Goal: Task Accomplishment & Management: Manage account settings

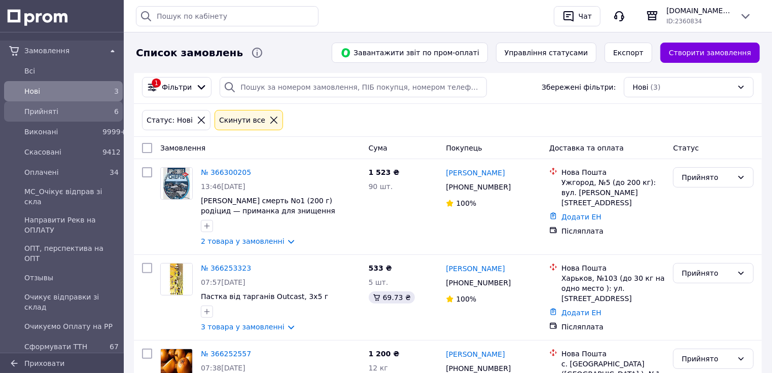
click at [71, 104] on div "Прийняті" at bounding box center [61, 111] width 78 height 14
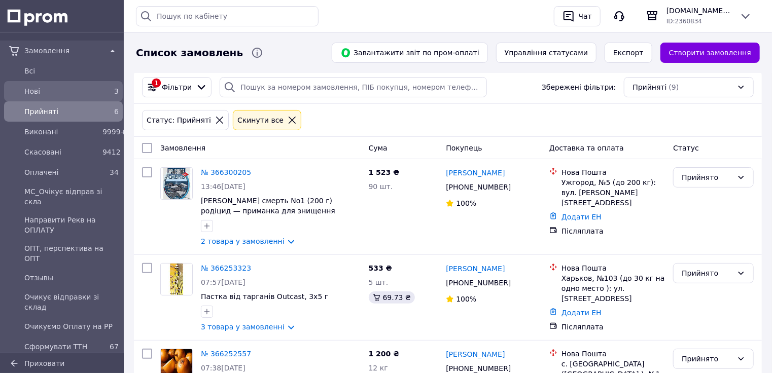
click at [67, 84] on div "Нові" at bounding box center [61, 91] width 78 height 14
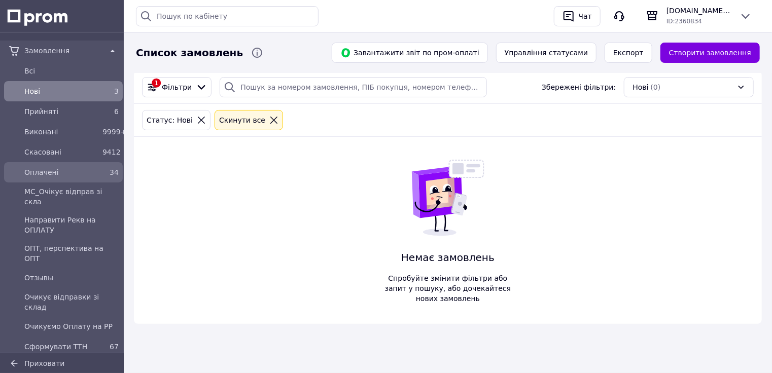
click at [76, 162] on link "Оплачені 34" at bounding box center [63, 172] width 127 height 20
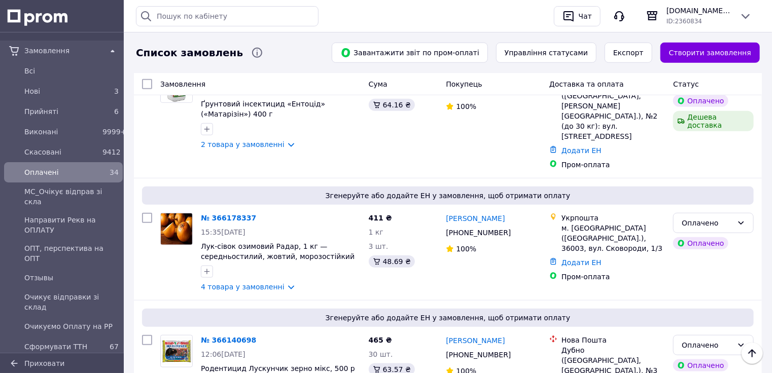
scroll to position [406, 0]
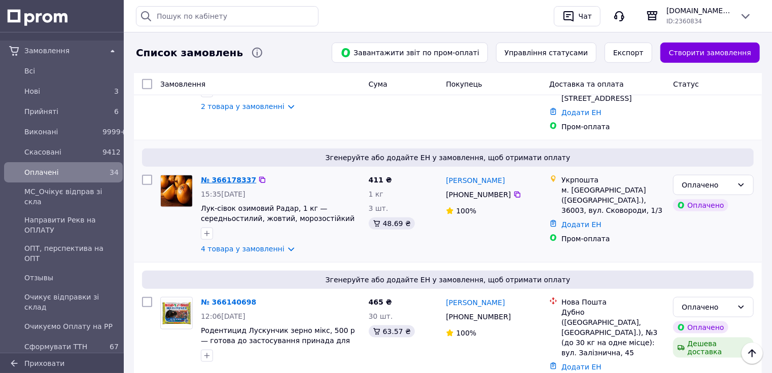
click at [220, 176] on link "№ 366178337" at bounding box center [228, 180] width 55 height 8
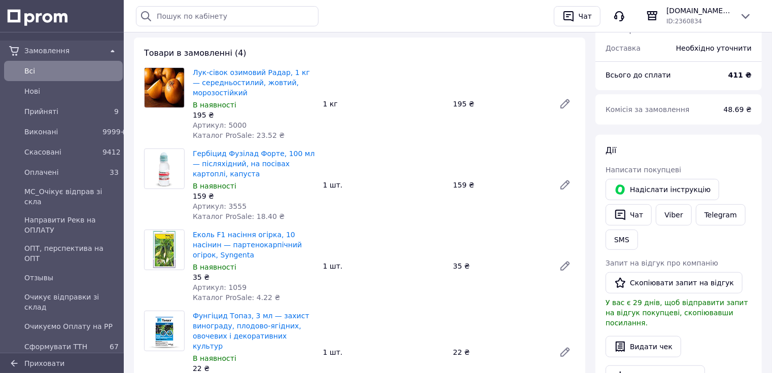
scroll to position [122, 0]
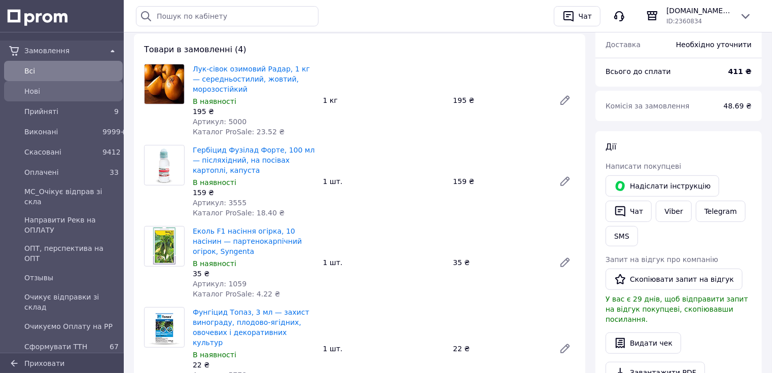
click at [63, 98] on div "Нові" at bounding box center [63, 91] width 115 height 16
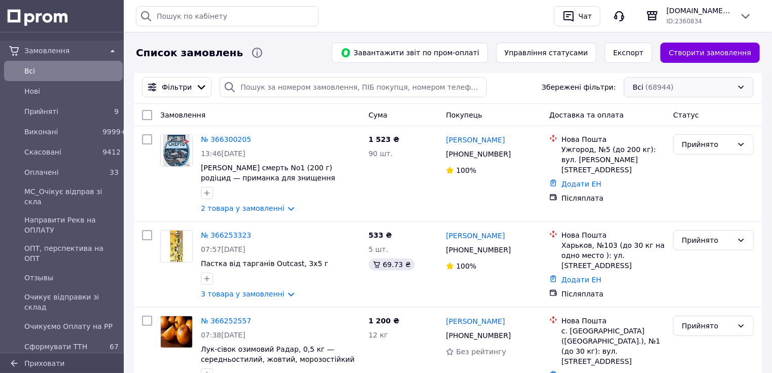
click at [669, 86] on div "Всі (68944)" at bounding box center [689, 87] width 130 height 20
click at [381, 76] on div "Фільтри Збережені фільтри: Всі (68944)" at bounding box center [448, 87] width 628 height 33
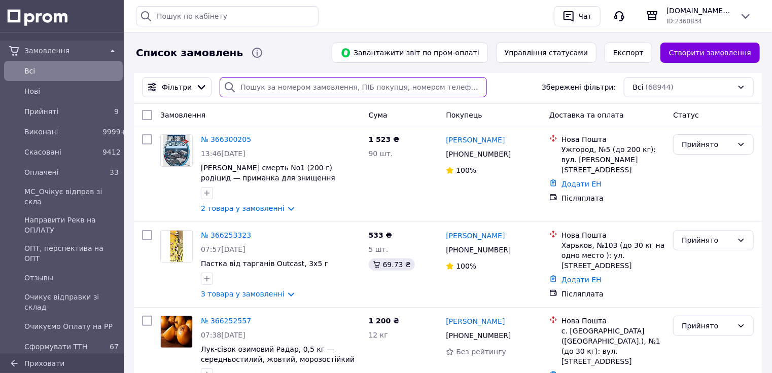
click at [380, 95] on input "search" at bounding box center [353, 87] width 267 height 20
paste input "364653122"
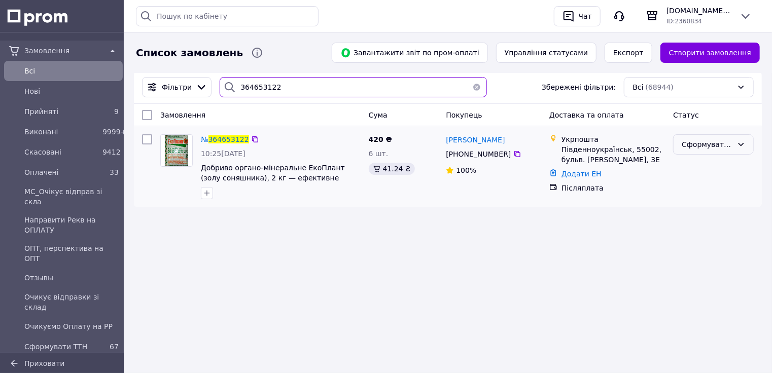
type input "364653122"
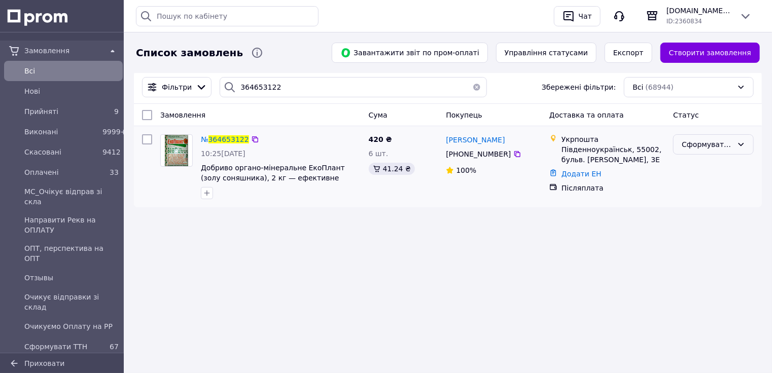
click at [696, 145] on div "Сформувати ТТН" at bounding box center [706, 144] width 51 height 11
click at [699, 187] on li "Виконано" at bounding box center [714, 185] width 80 height 18
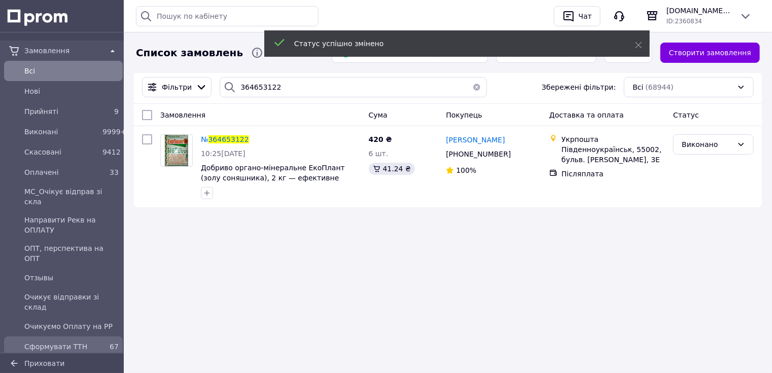
click at [92, 342] on span "Сформувати ТТН" at bounding box center [61, 347] width 74 height 10
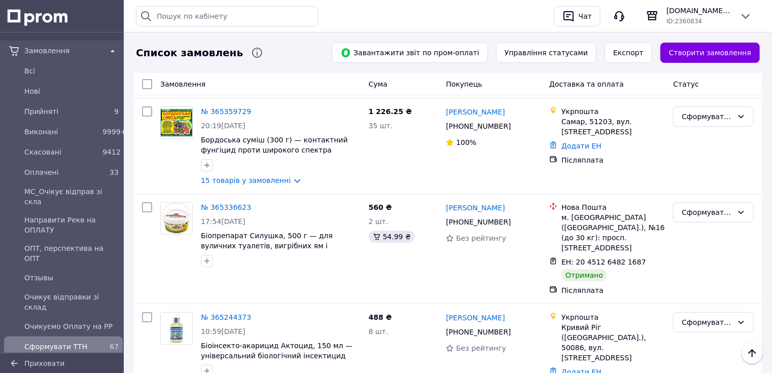
scroll to position [3766, 0]
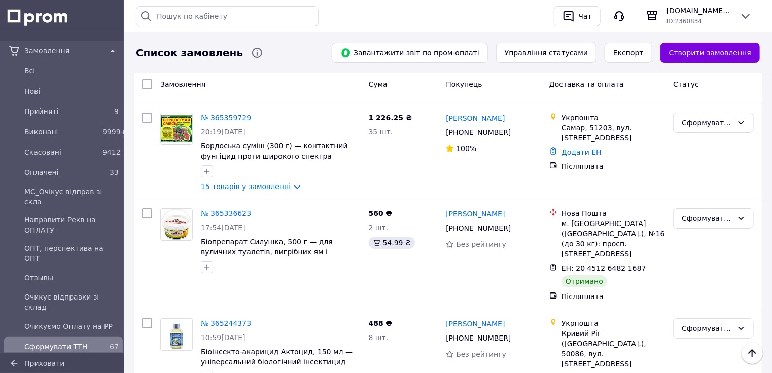
click at [705, 251] on li "Виконано" at bounding box center [714, 252] width 80 height 18
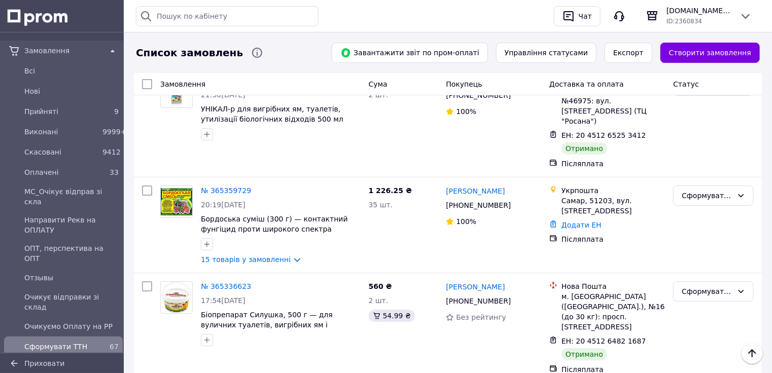
scroll to position [3685, 0]
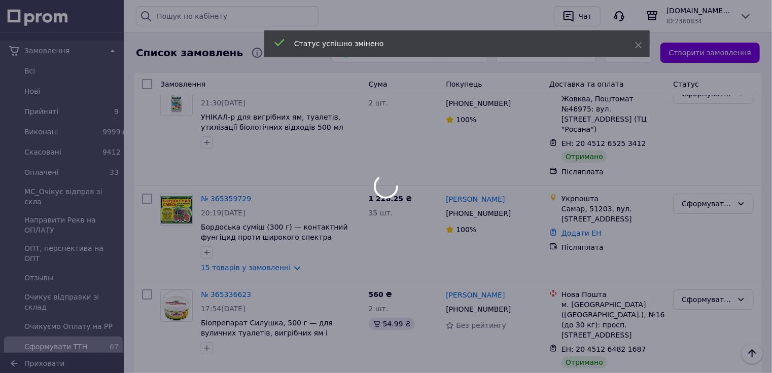
drag, startPoint x: 697, startPoint y: 214, endPoint x: 698, endPoint y: 223, distance: 8.1
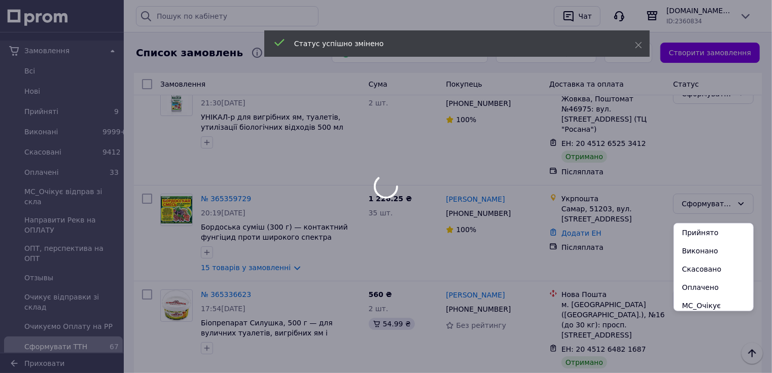
click at [694, 248] on li "Виконано" at bounding box center [714, 251] width 80 height 18
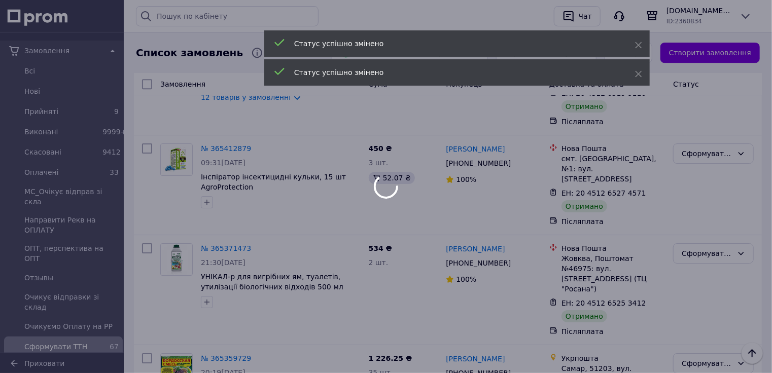
scroll to position [3523, 0]
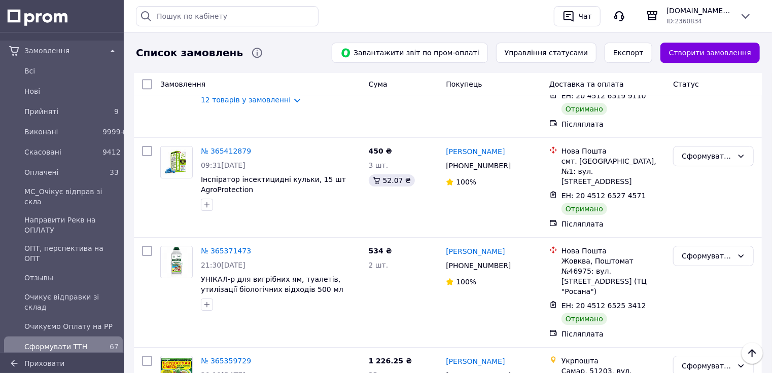
click at [692, 227] on li "Виконано" at bounding box center [714, 228] width 80 height 18
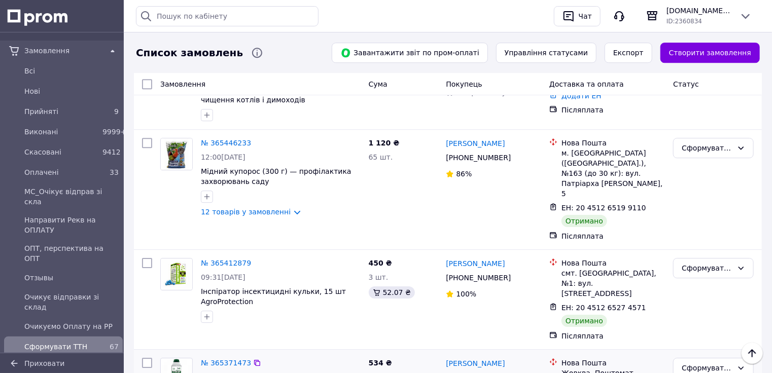
scroll to position [3361, 0]
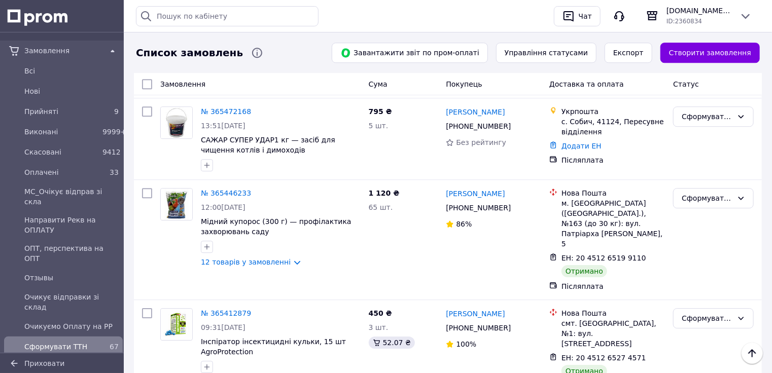
click at [692, 204] on li "Виконано" at bounding box center [714, 203] width 80 height 18
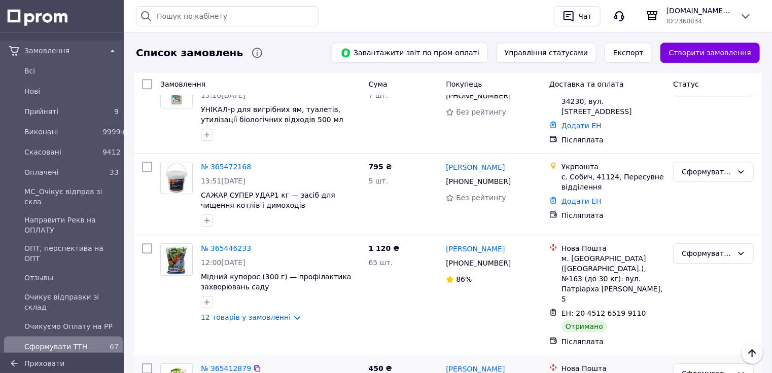
scroll to position [3280, 0]
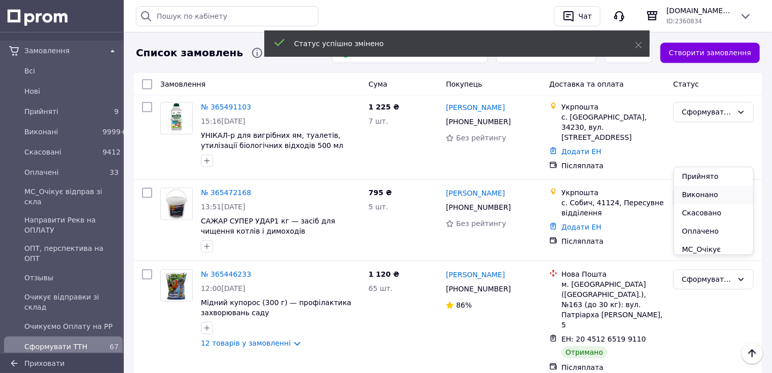
click at [702, 195] on li "Виконано" at bounding box center [714, 195] width 80 height 18
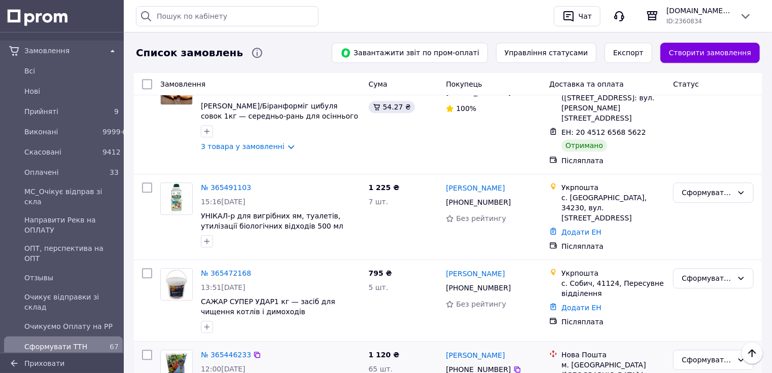
scroll to position [3198, 0]
click at [697, 355] on div "Сформувати ТТН" at bounding box center [706, 360] width 51 height 11
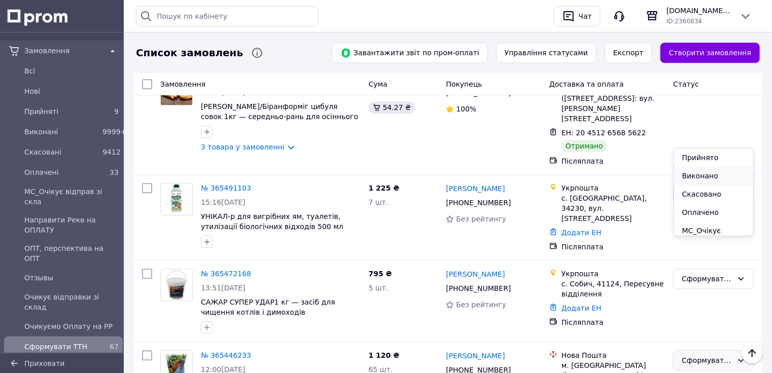
click at [695, 174] on li "Виконано" at bounding box center [714, 176] width 80 height 18
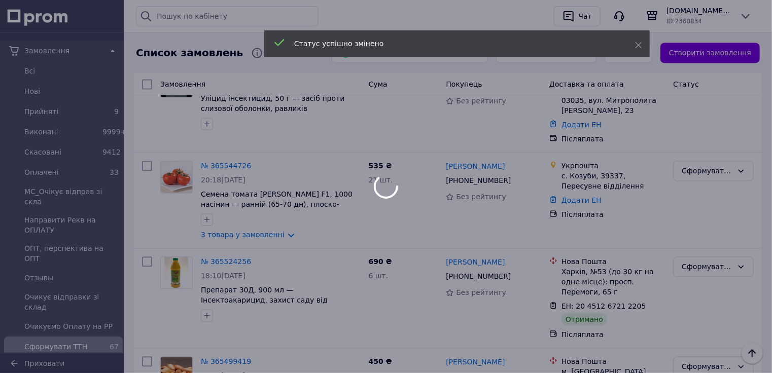
scroll to position [2915, 0]
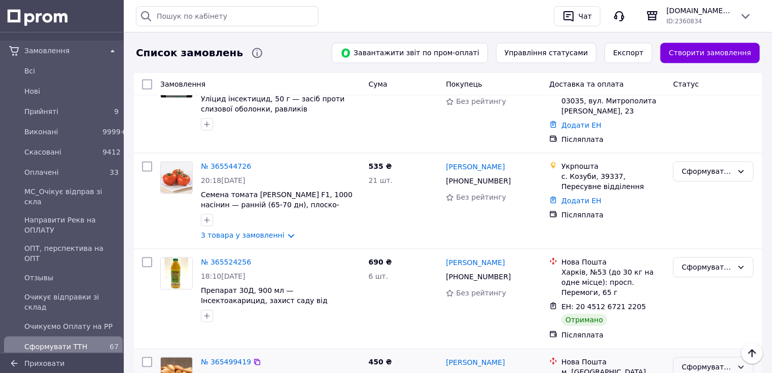
click at [699, 361] on div "Сформувати ТТН" at bounding box center [706, 366] width 51 height 11
click at [695, 195] on li "Виконано" at bounding box center [714, 196] width 80 height 18
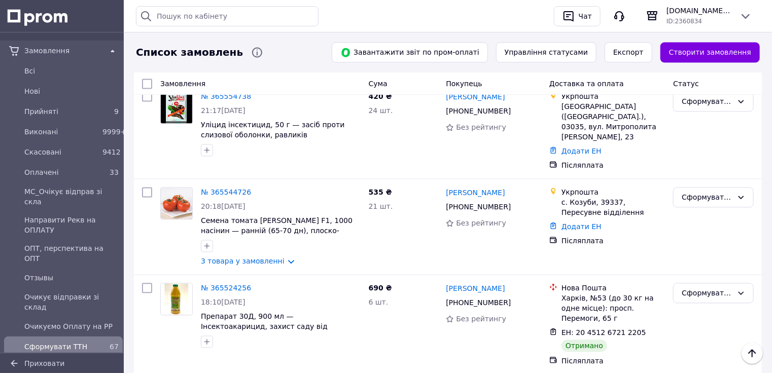
scroll to position [2833, 0]
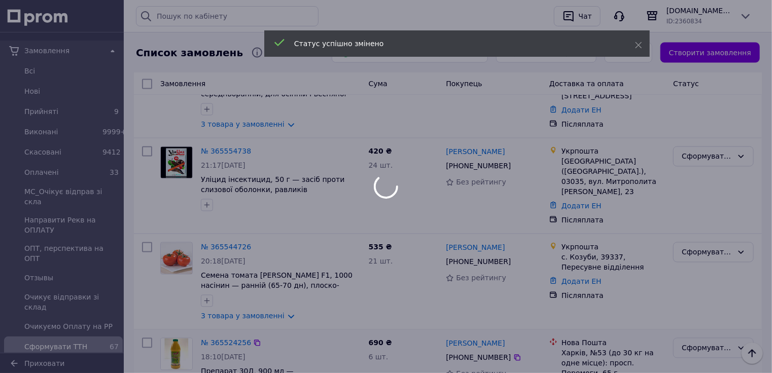
click at [718, 343] on div "Сформувати ТТН" at bounding box center [706, 348] width 51 height 11
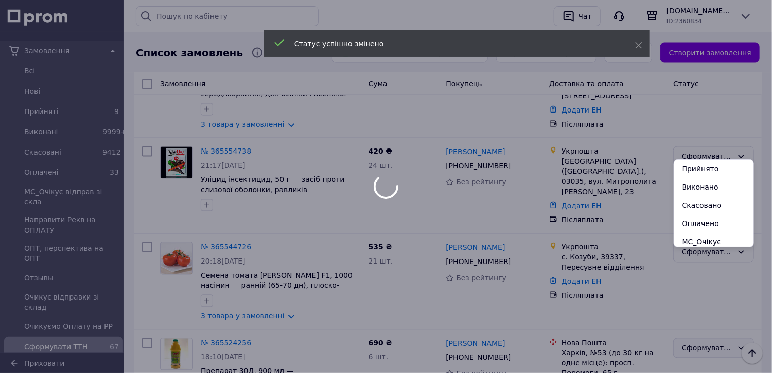
click at [694, 184] on li "Виконано" at bounding box center [714, 187] width 80 height 18
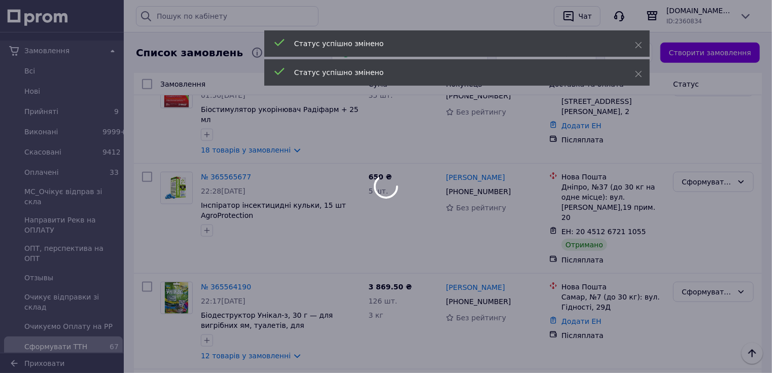
scroll to position [2387, 0]
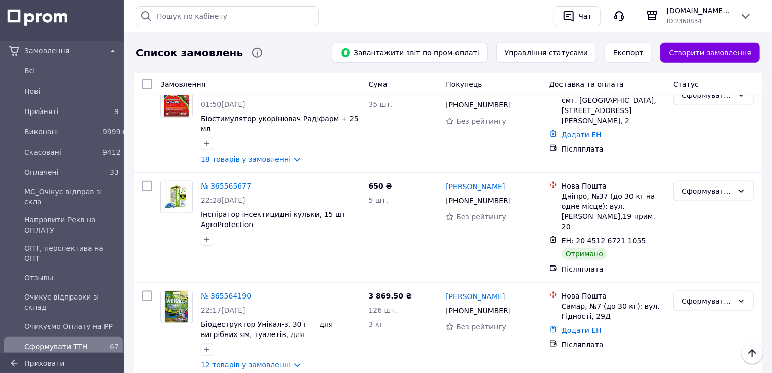
click at [689, 263] on li "Виконано" at bounding box center [714, 265] width 80 height 18
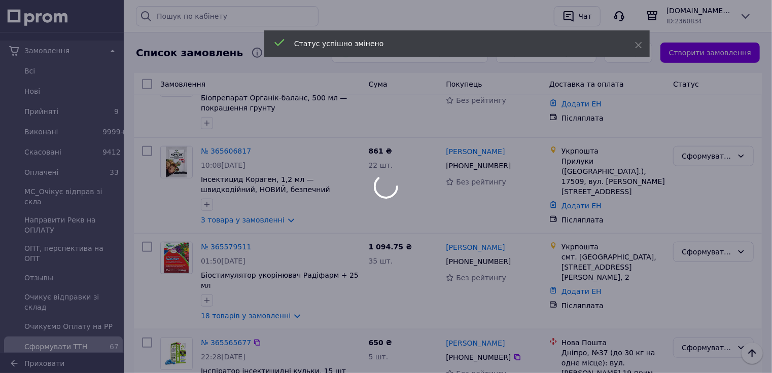
scroll to position [2185, 0]
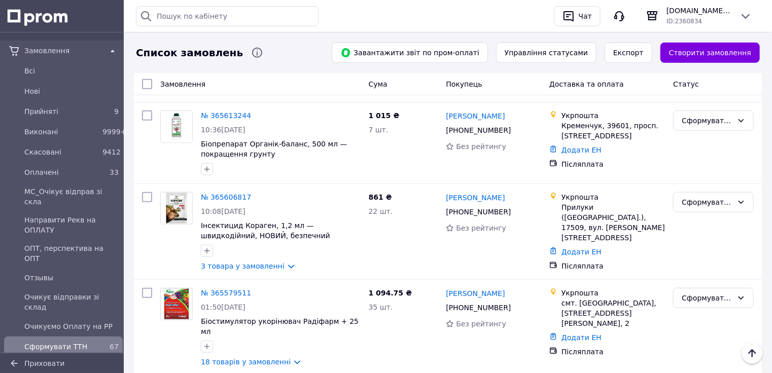
click at [696, 268] on li "Виконано" at bounding box center [714, 271] width 80 height 18
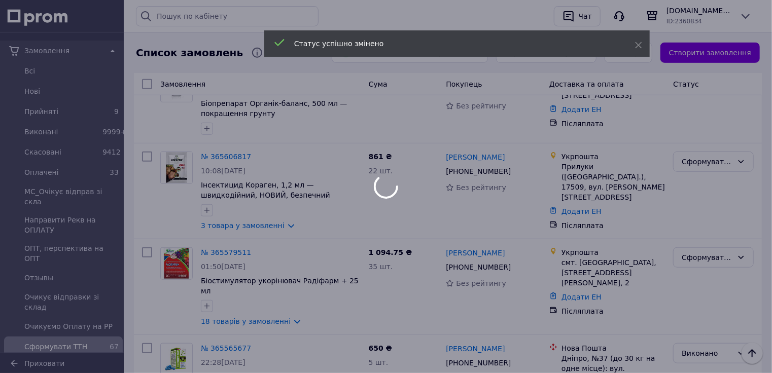
scroll to position [2266, 0]
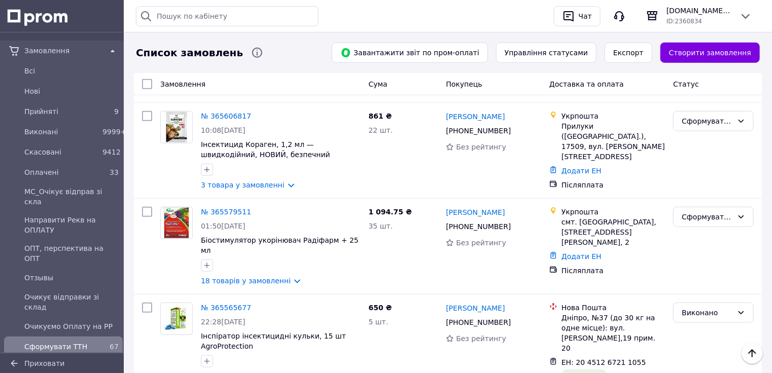
click at [694, 284] on li "Виконано" at bounding box center [714, 289] width 80 height 18
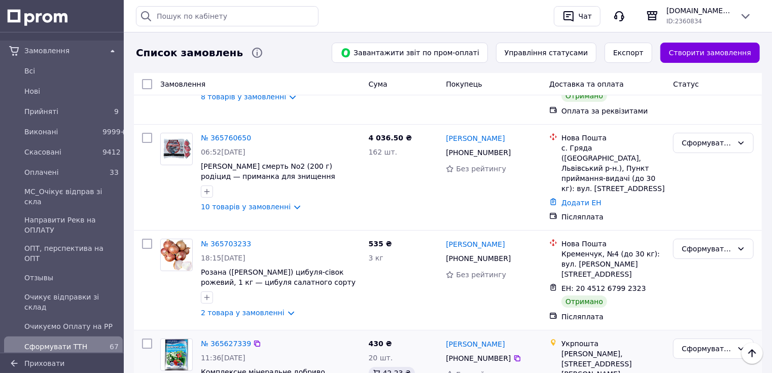
scroll to position [1657, 0]
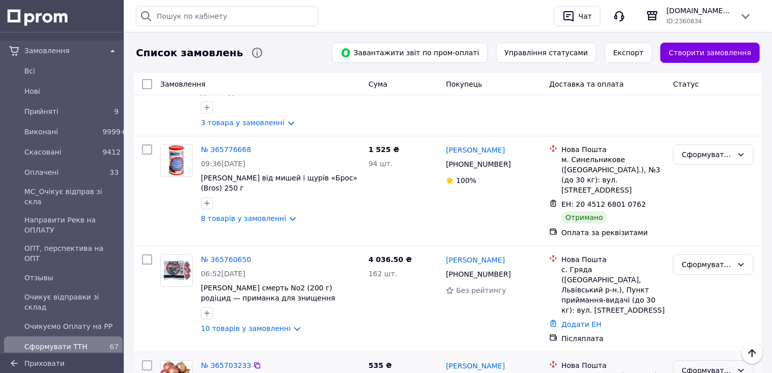
click at [694, 365] on div "Сформувати ТТН" at bounding box center [706, 370] width 51 height 11
click at [692, 269] on li "Виконано" at bounding box center [714, 272] width 80 height 18
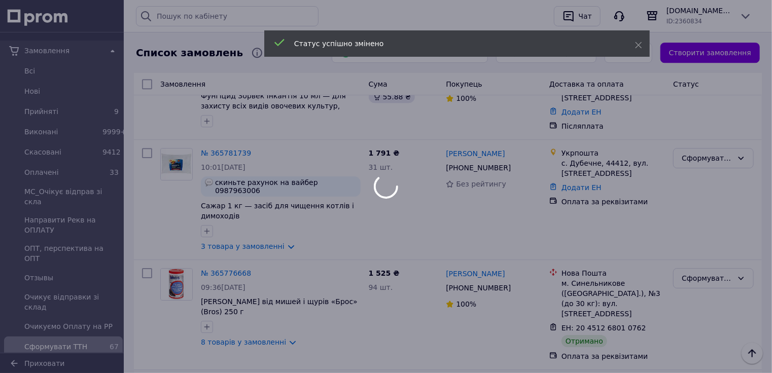
scroll to position [1495, 0]
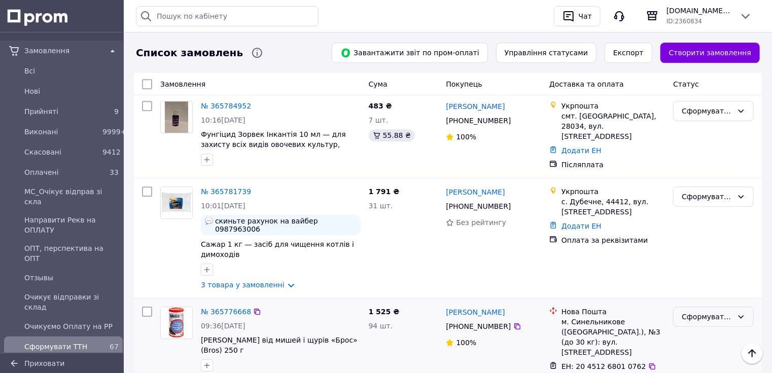
drag, startPoint x: 702, startPoint y: 200, endPoint x: 702, endPoint y: 207, distance: 6.6
click at [702, 311] on div "Сформувати ТТН" at bounding box center [706, 316] width 51 height 11
click at [692, 234] on li "Виконано" at bounding box center [714, 238] width 80 height 18
click at [692, 303] on div "Сформувати ТТН" at bounding box center [713, 353] width 89 height 101
drag, startPoint x: 489, startPoint y: 274, endPoint x: 504, endPoint y: 273, distance: 15.2
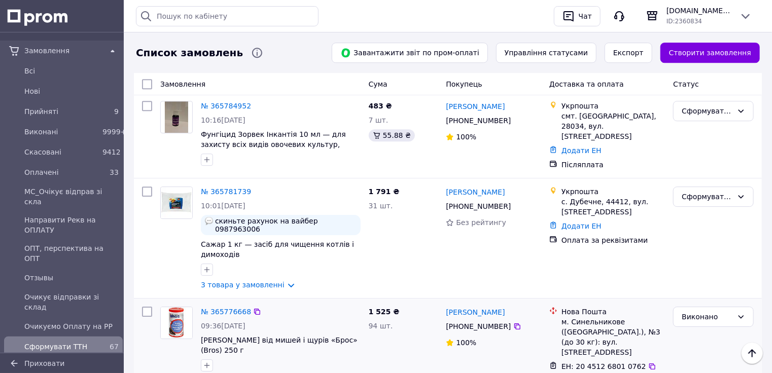
click at [489, 303] on div "[PERSON_NAME] [PHONE_NUMBER]%" at bounding box center [493, 353] width 103 height 101
click at [513, 322] on icon at bounding box center [517, 326] width 8 height 8
click at [261, 262] on div at bounding box center [281, 270] width 164 height 16
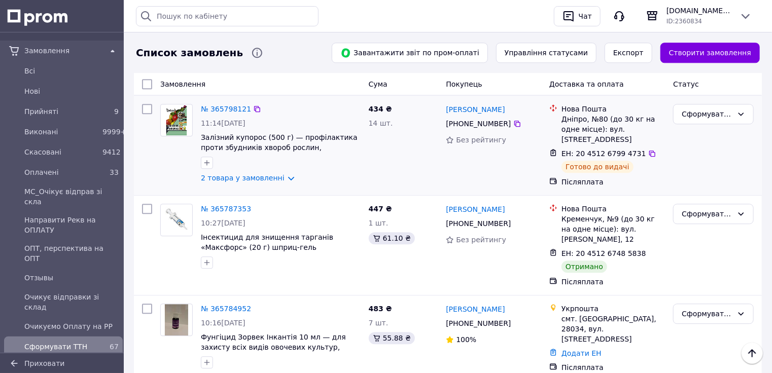
scroll to position [1171, 0]
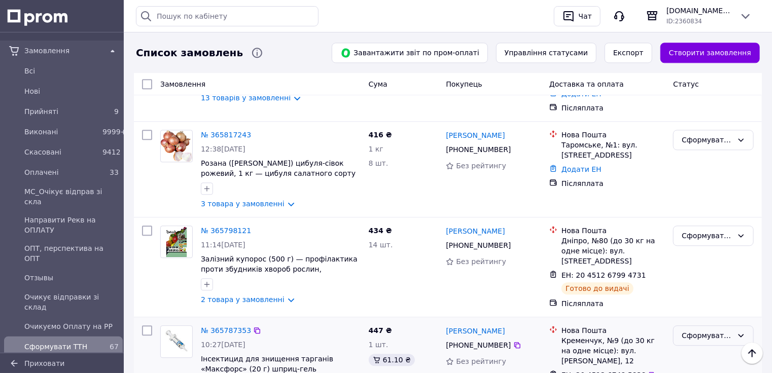
click at [692, 330] on div "Сформувати ТТН" at bounding box center [706, 335] width 51 height 11
click at [684, 264] on li "Виконано" at bounding box center [714, 267] width 80 height 18
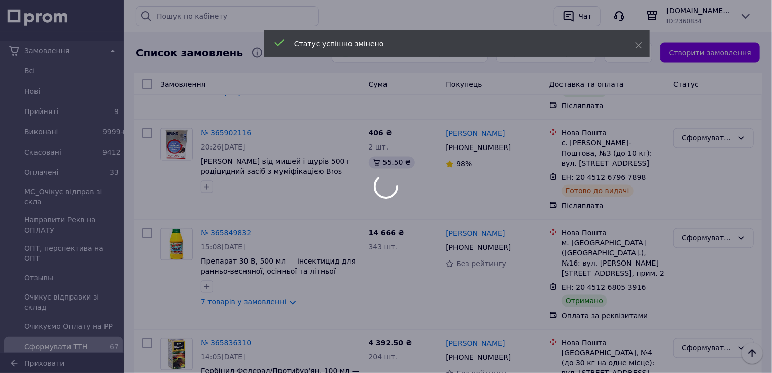
scroll to position [806, 0]
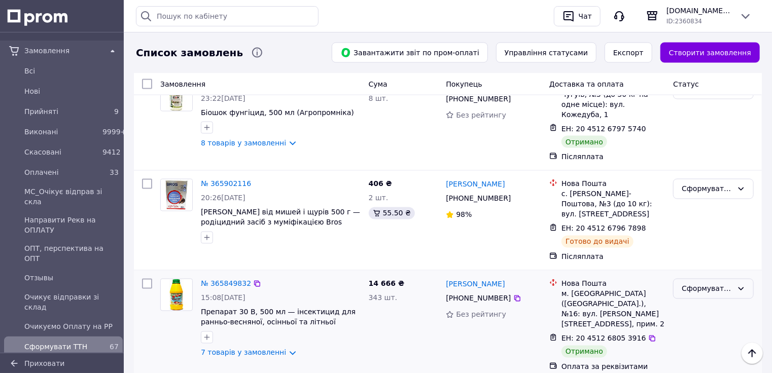
click at [695, 283] on div "Сформувати ТТН" at bounding box center [706, 288] width 51 height 11
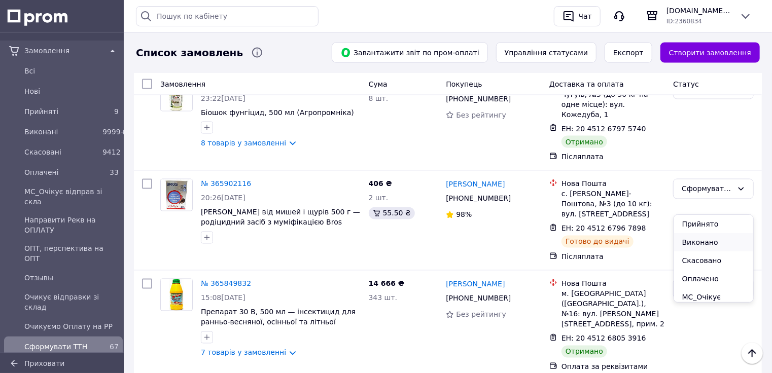
click at [699, 241] on li "Виконано" at bounding box center [714, 242] width 80 height 18
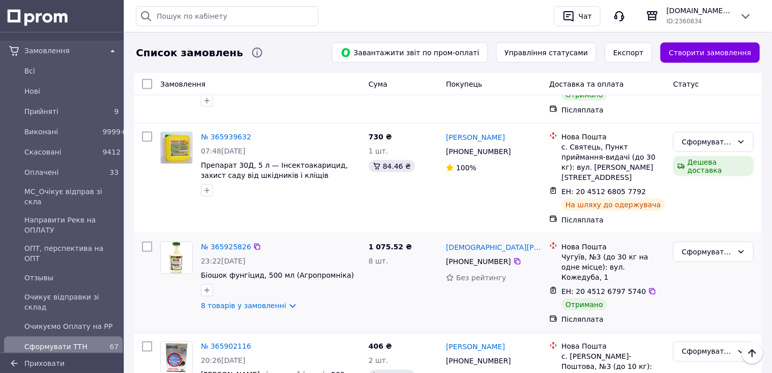
scroll to position [643, 0]
click at [711, 246] on div "Сформувати ТТН" at bounding box center [706, 251] width 51 height 11
click at [720, 221] on li "Виконано" at bounding box center [714, 224] width 80 height 18
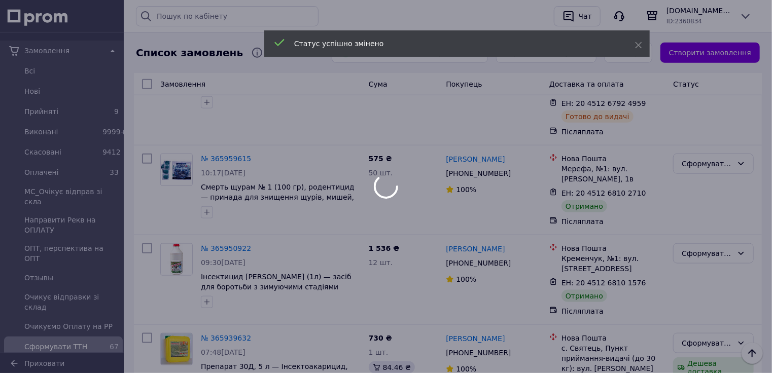
scroll to position [441, 0]
